Goal: Transaction & Acquisition: Purchase product/service

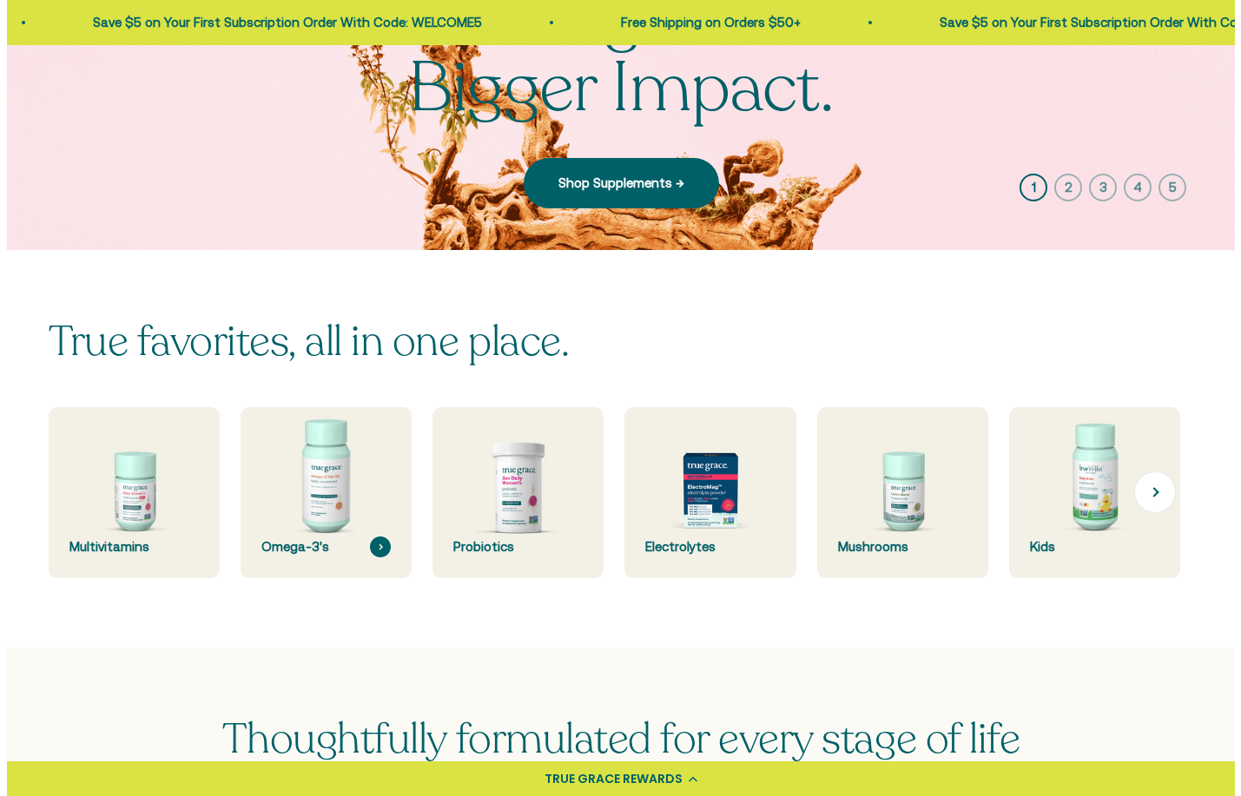
scroll to position [347, 0]
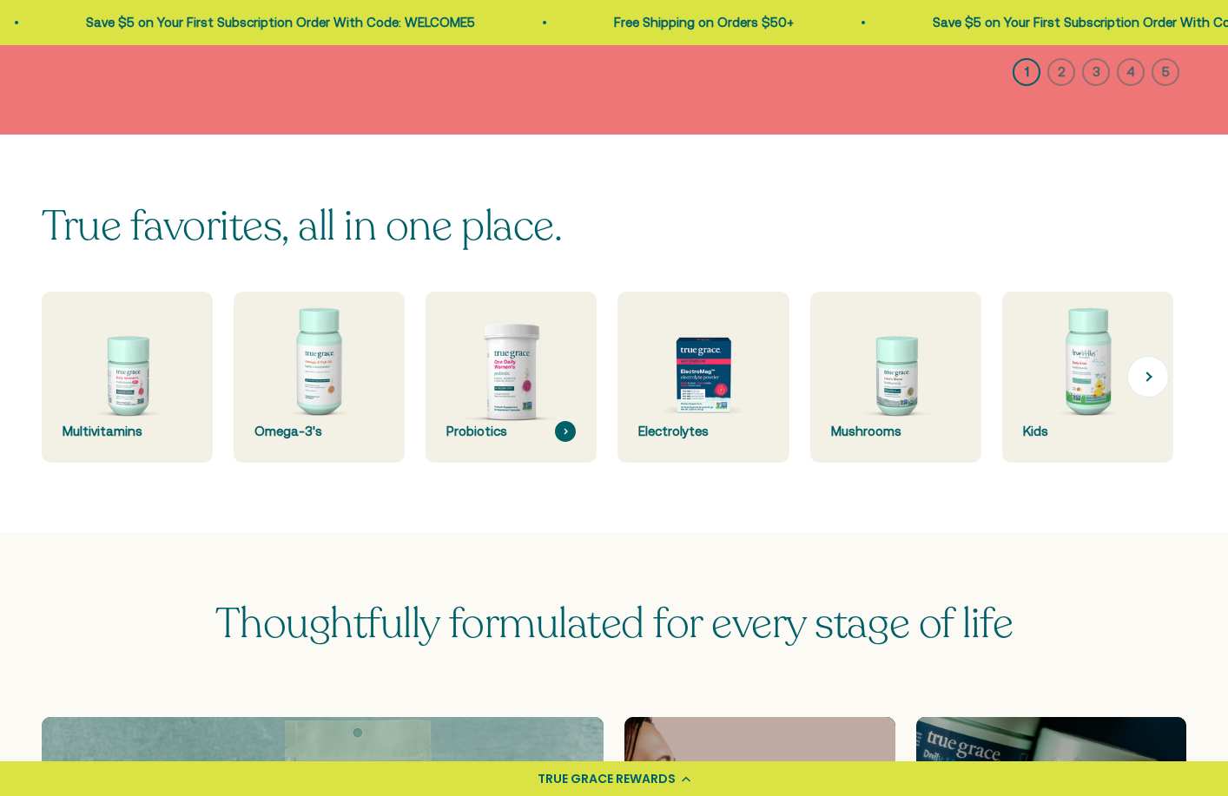
click at [539, 354] on div "True favorites, all in one place. Multivitamins Omega-3's Probiotics Electrolyt…" at bounding box center [614, 333] width 1145 height 259
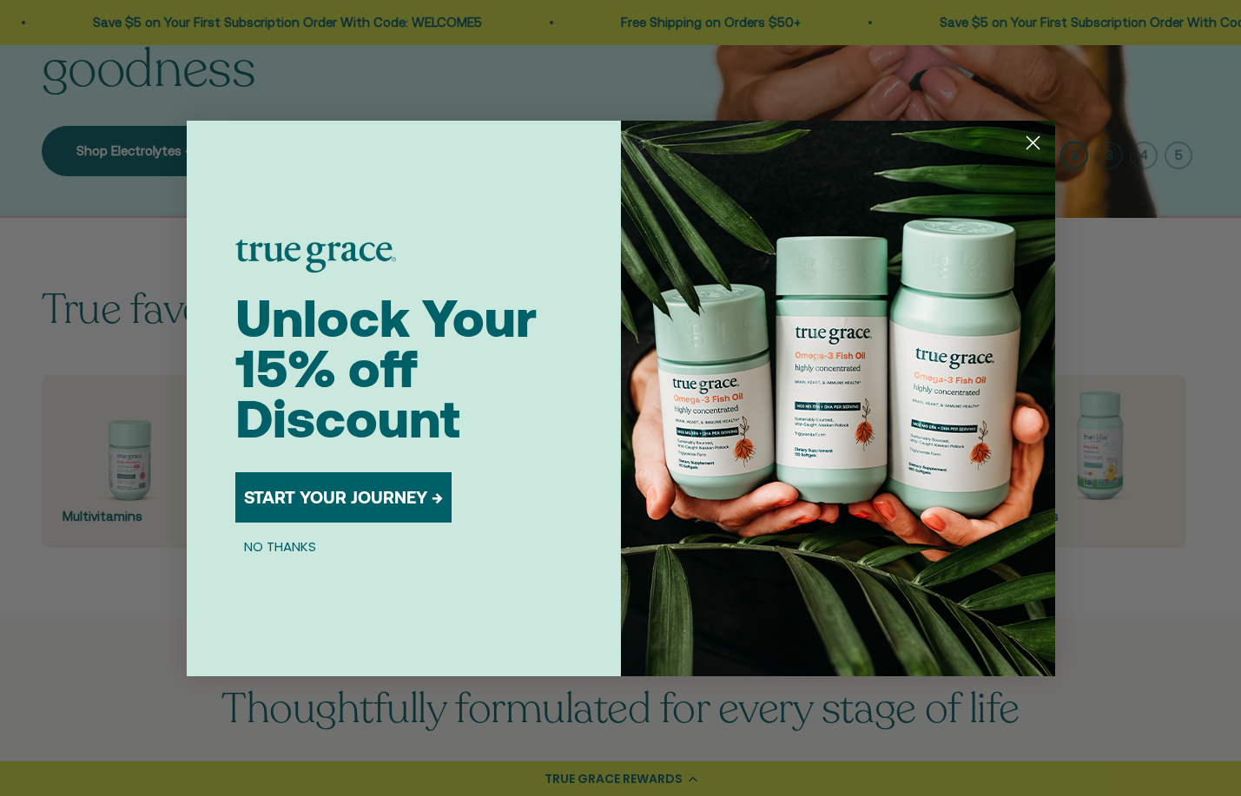
click at [1040, 142] on circle "Close dialog" at bounding box center [1032, 142] width 29 height 29
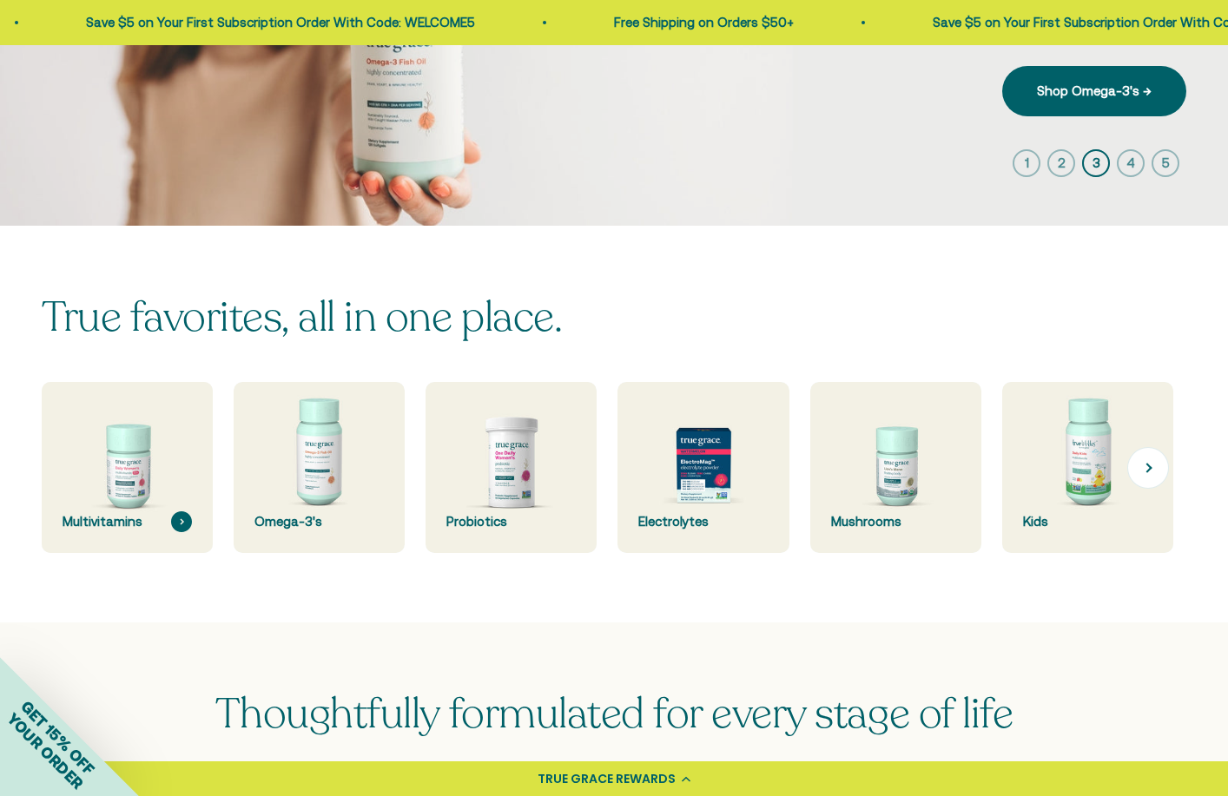
scroll to position [261, 0]
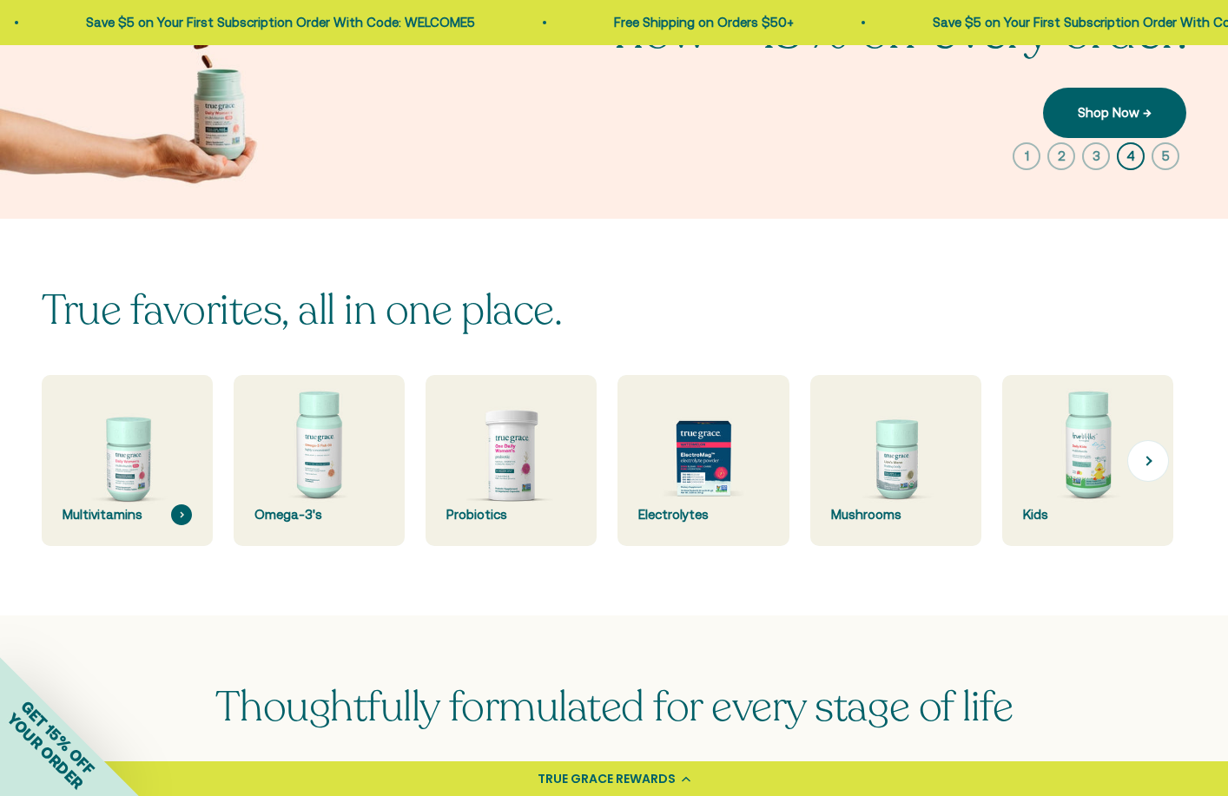
click at [112, 478] on img at bounding box center [127, 461] width 182 height 182
